Goal: Information Seeking & Learning: Learn about a topic

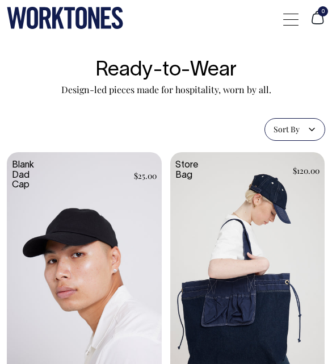
click at [291, 18] on div at bounding box center [290, 20] width 15 height 22
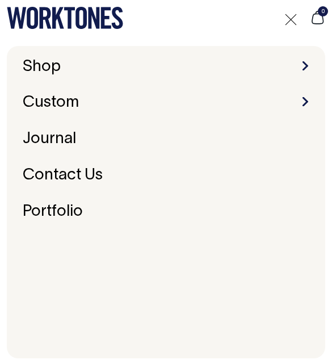
click at [307, 98] on span at bounding box center [305, 101] width 6 height 9
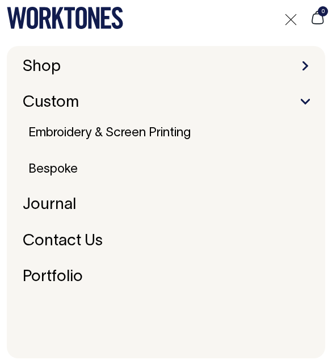
click at [159, 133] on link "Embroidery & Screen Printing" at bounding box center [109, 133] width 171 height 20
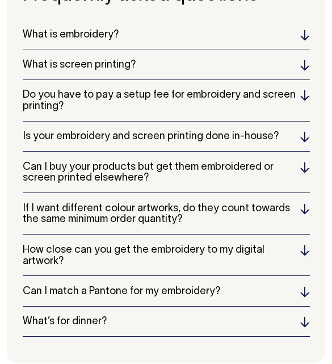
scroll to position [2226, 0]
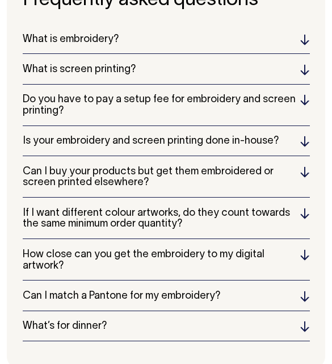
click at [152, 331] on h5 "What’s for dinner?" at bounding box center [166, 326] width 287 height 11
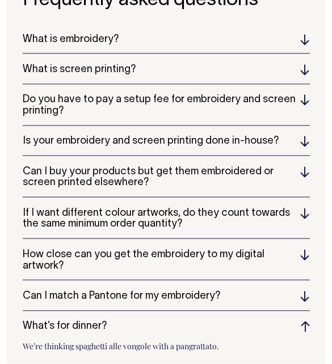
scroll to position [2225, 0]
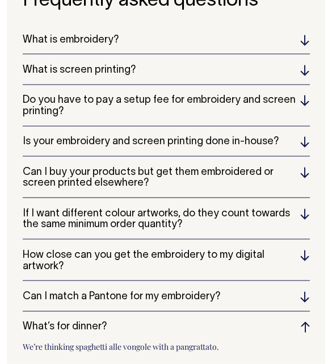
click at [304, 43] on h5 "What is embroidery?" at bounding box center [166, 40] width 287 height 11
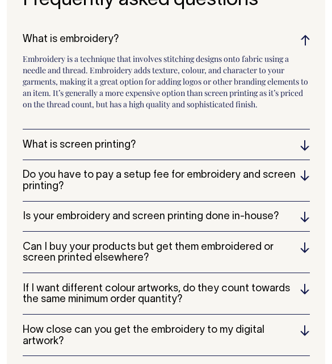
scroll to position [2237, 0]
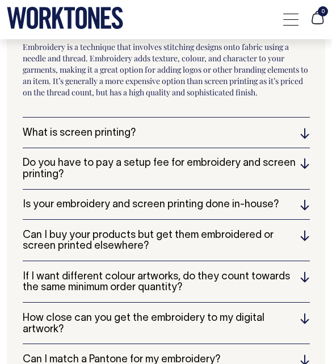
click at [237, 180] on h5 "Do you have to pay a setup fee for embroidery and screen printing?" at bounding box center [166, 169] width 287 height 23
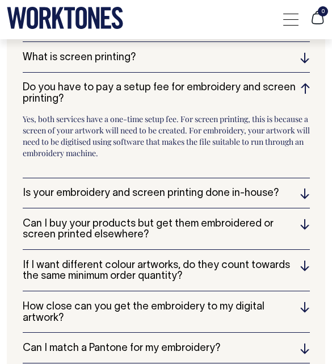
click at [182, 190] on div "What is embroidery? Embroidery is a technique that involves stitching designs o…" at bounding box center [166, 212] width 287 height 381
click at [168, 199] on h5 "Is your embroidery and screen printing done in-house?" at bounding box center [166, 193] width 287 height 11
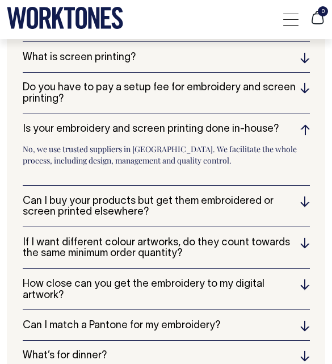
click at [197, 218] on h5 "Can I buy your products but get them embroidered or screen printed elsewhere?" at bounding box center [166, 207] width 287 height 23
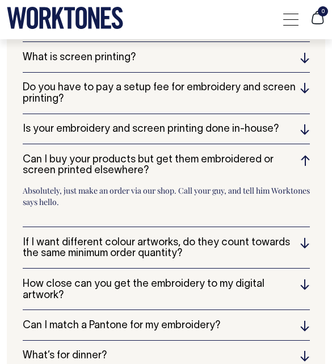
click at [234, 289] on h5 "How close can you get the embroidery to my digital artwork?" at bounding box center [166, 290] width 287 height 23
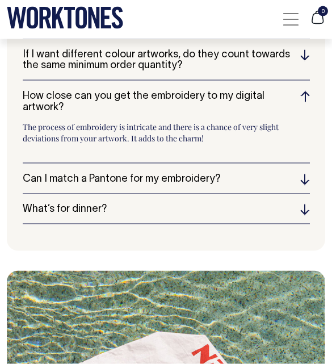
scroll to position [2409, 0]
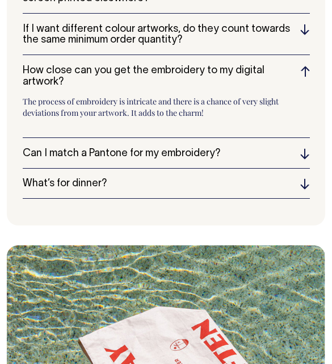
click at [237, 153] on h5 "Can I match a Pantone for my embroidery?" at bounding box center [166, 153] width 287 height 11
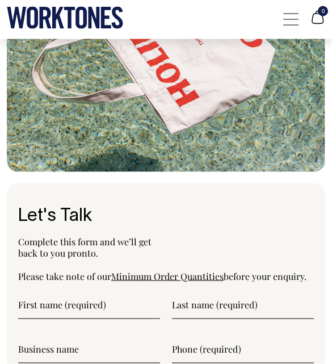
scroll to position [2841, 0]
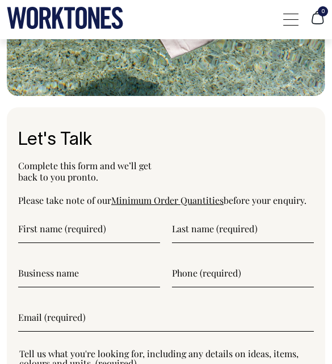
click at [150, 206] on link "Minimum Order Quantities" at bounding box center [167, 200] width 112 height 12
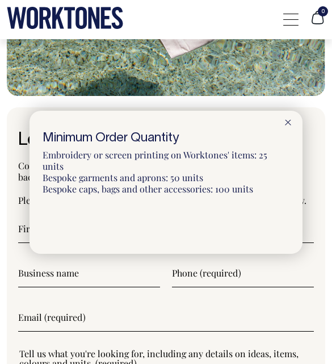
click at [302, 133] on div at bounding box center [287, 122] width 29 height 23
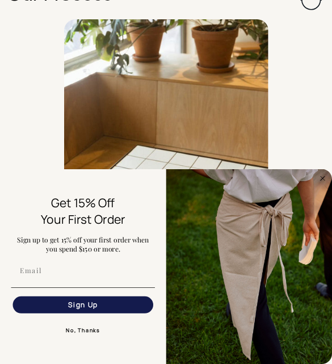
scroll to position [1389, 0]
